Goal: Task Accomplishment & Management: Manage account settings

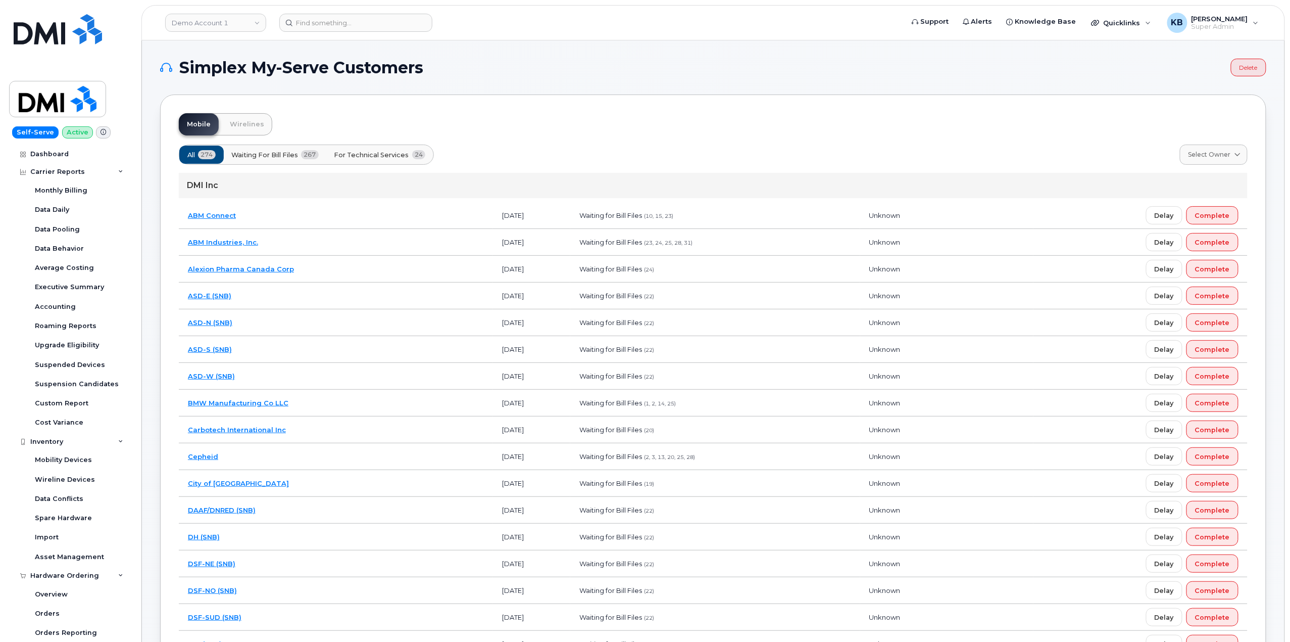
scroll to position [79, 0]
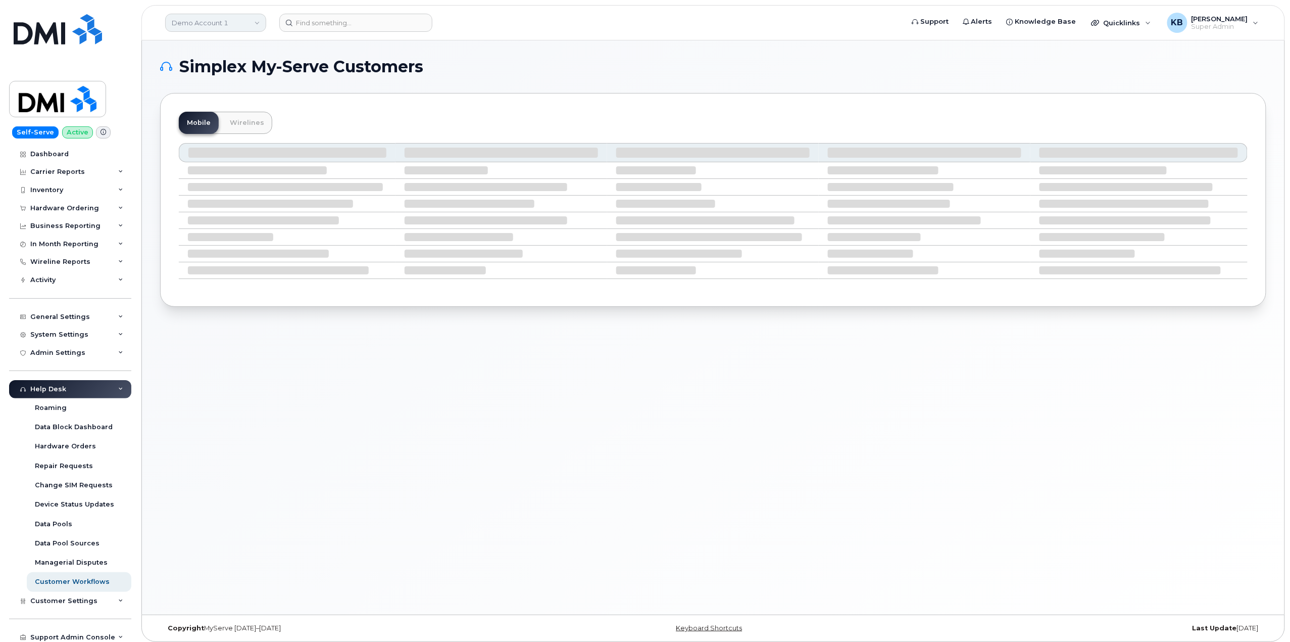
click at [202, 20] on link "Demo Account 1" at bounding box center [215, 23] width 101 height 18
type input "first"
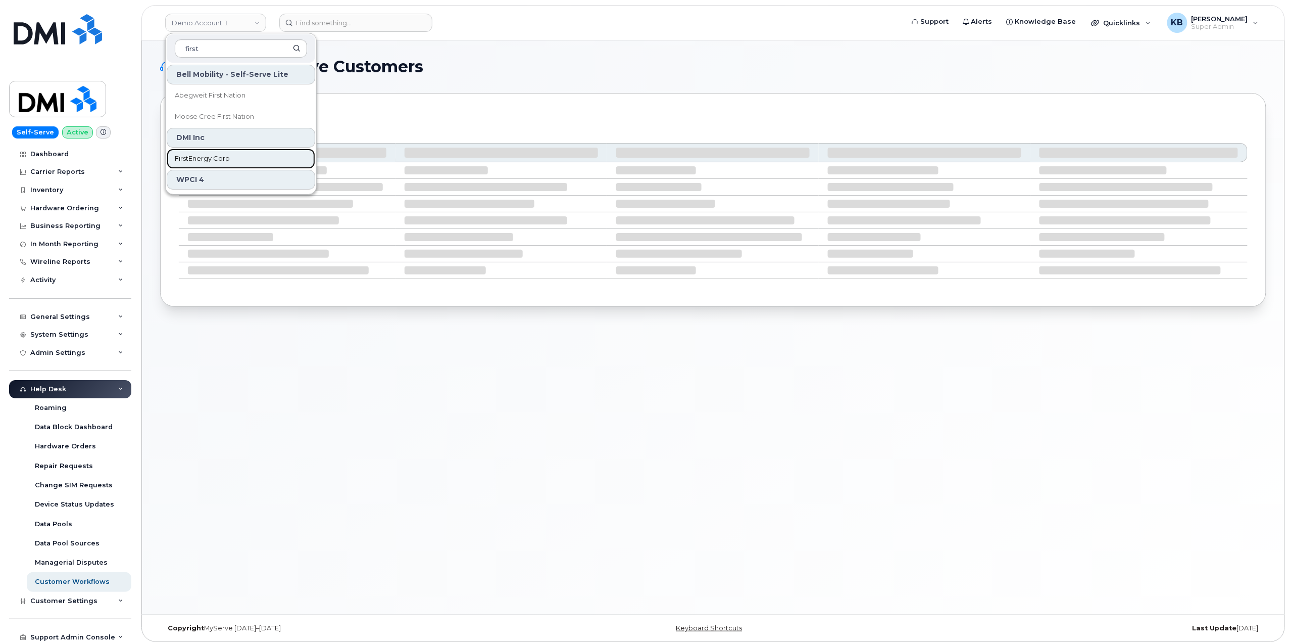
click at [206, 161] on span "FirstEnergy Corp" at bounding box center [202, 159] width 55 height 10
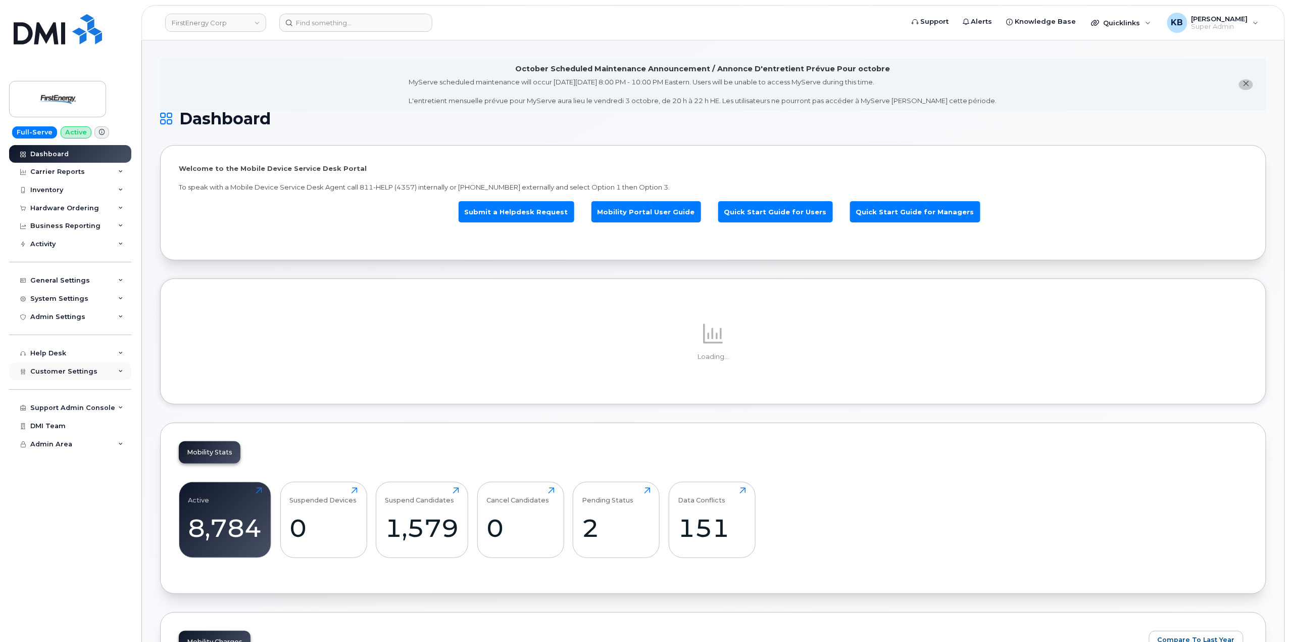
click at [123, 376] on div "Customer Settings" at bounding box center [70, 371] width 122 height 18
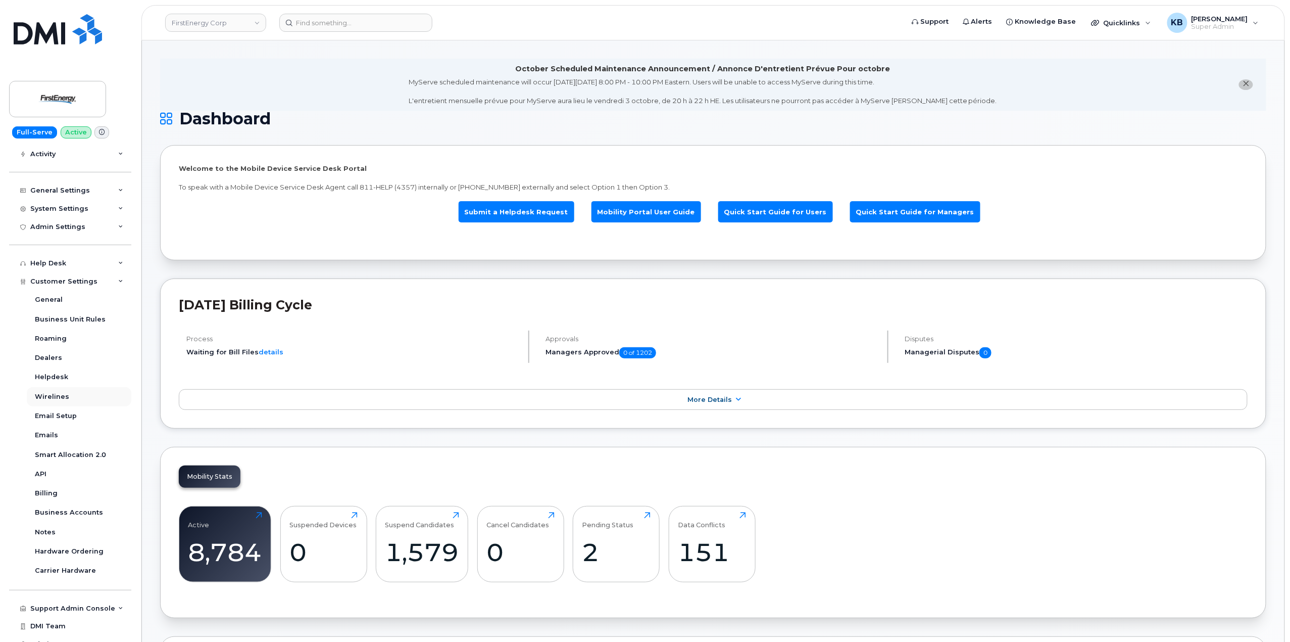
scroll to position [100, 0]
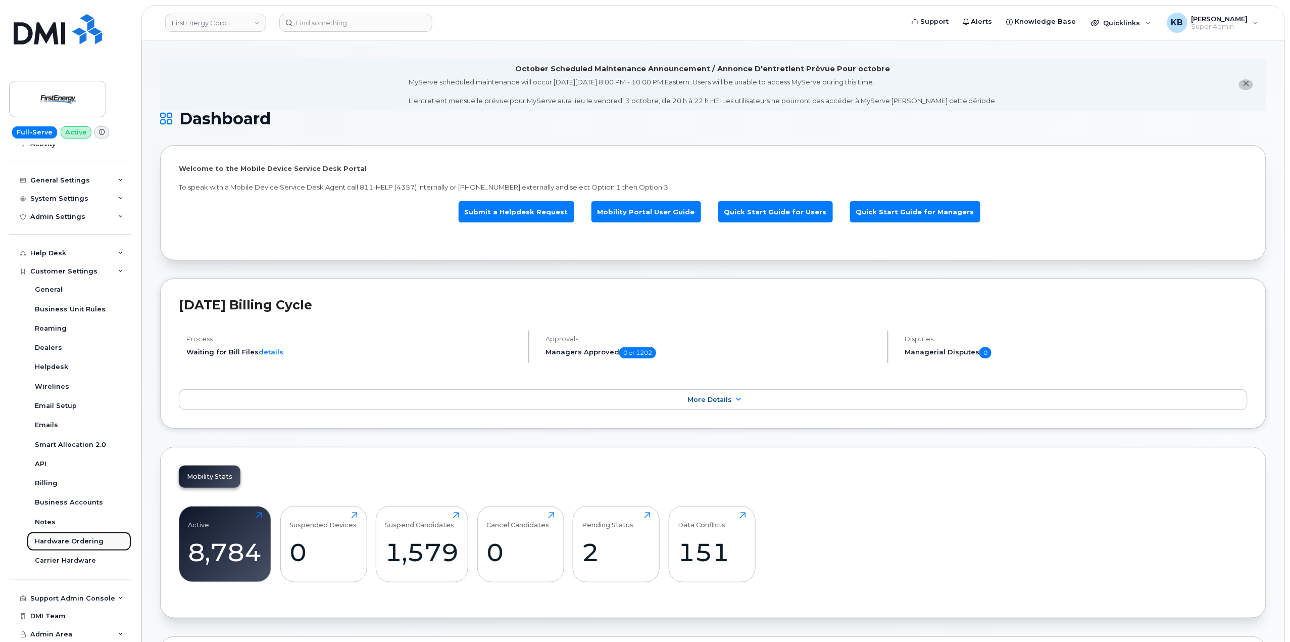
click at [86, 538] on div "Hardware Ordering" at bounding box center [69, 540] width 69 height 9
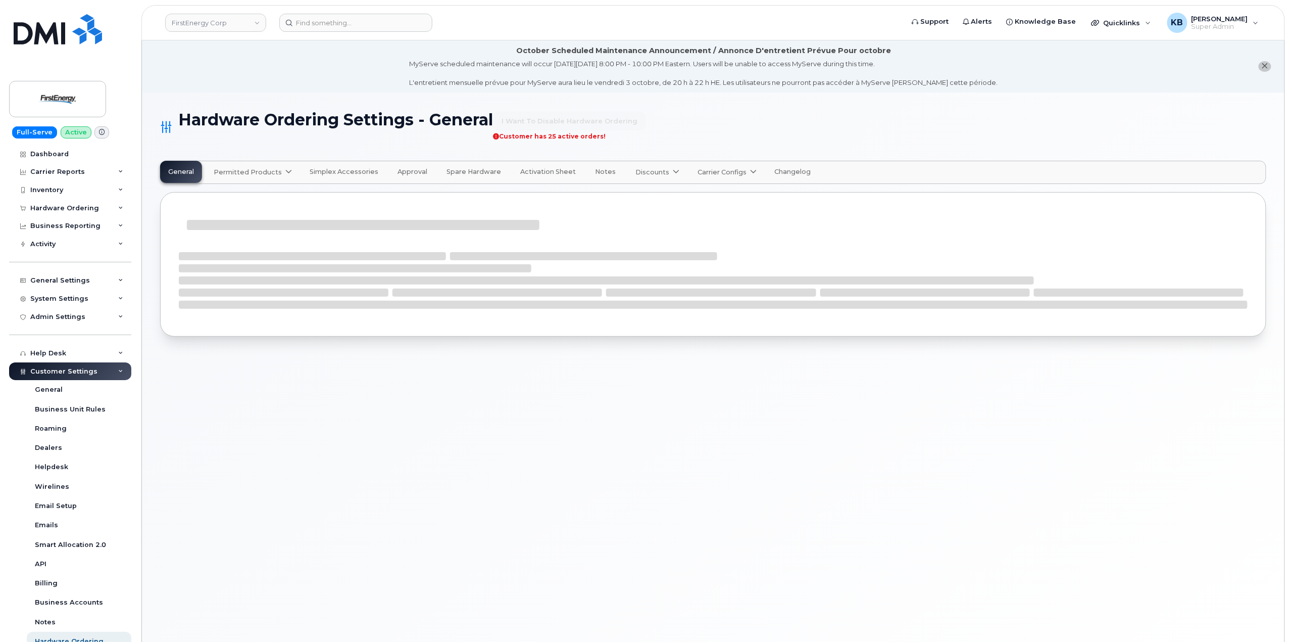
select select "admins"
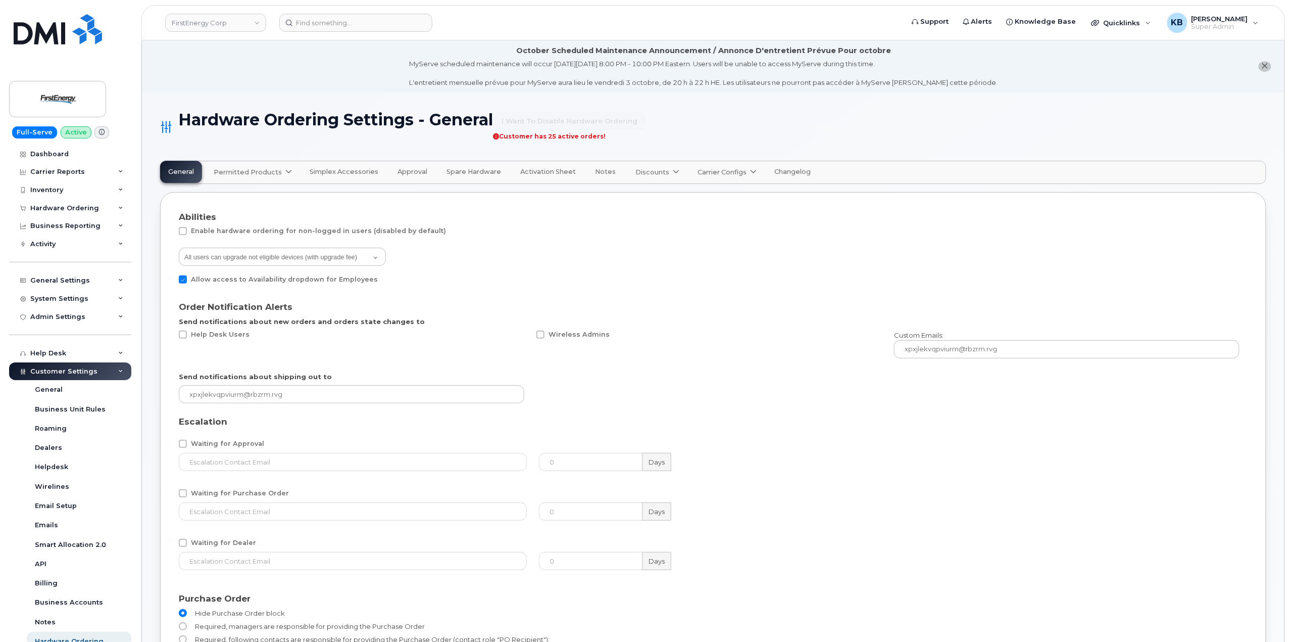
click at [262, 168] on span "Permitted Products" at bounding box center [248, 172] width 68 height 10
click at [268, 202] on div "AT&T Wireless available" at bounding box center [262, 197] width 93 height 12
